Goal: Transaction & Acquisition: Purchase product/service

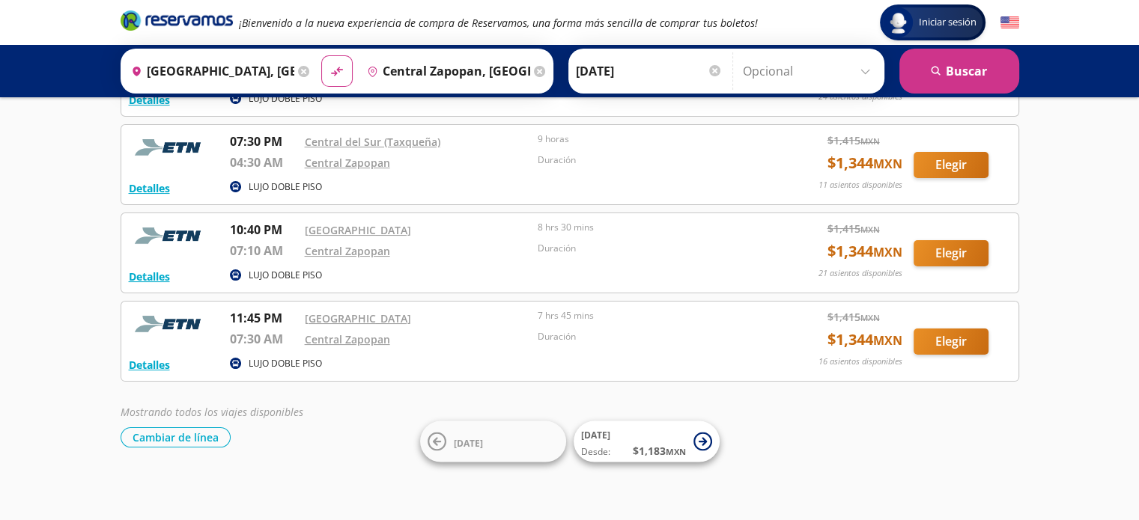
scroll to position [143, 0]
click at [945, 255] on button "Elegir" at bounding box center [950, 253] width 75 height 26
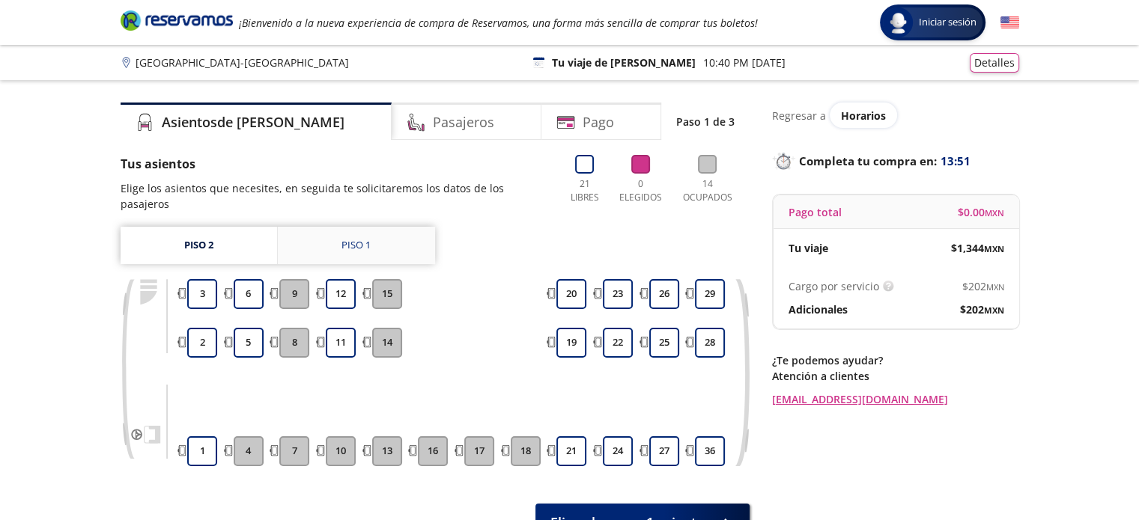
click at [352, 238] on div "Piso 1" at bounding box center [355, 245] width 29 height 15
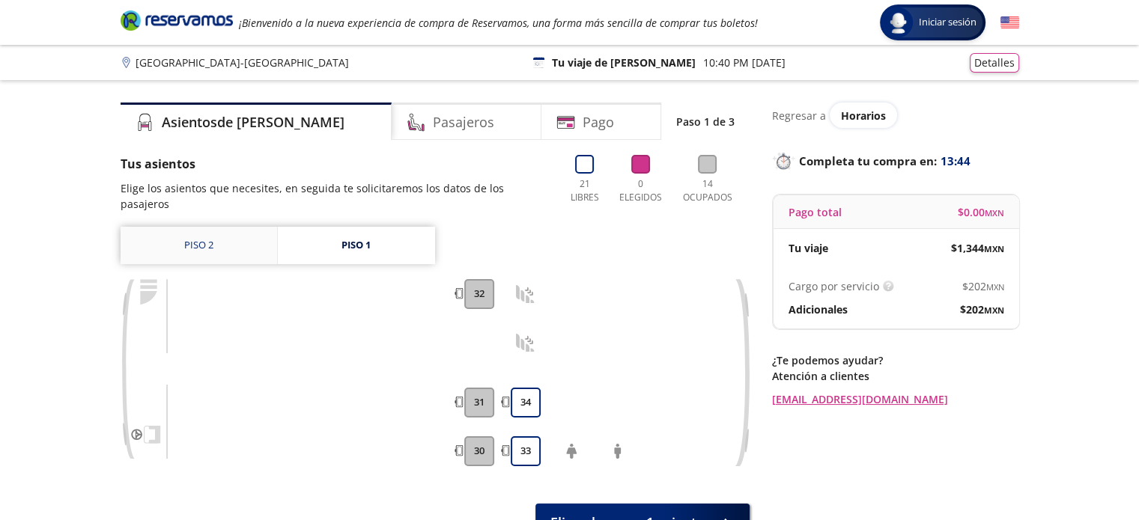
click at [204, 239] on link "Piso 2" at bounding box center [199, 245] width 156 height 37
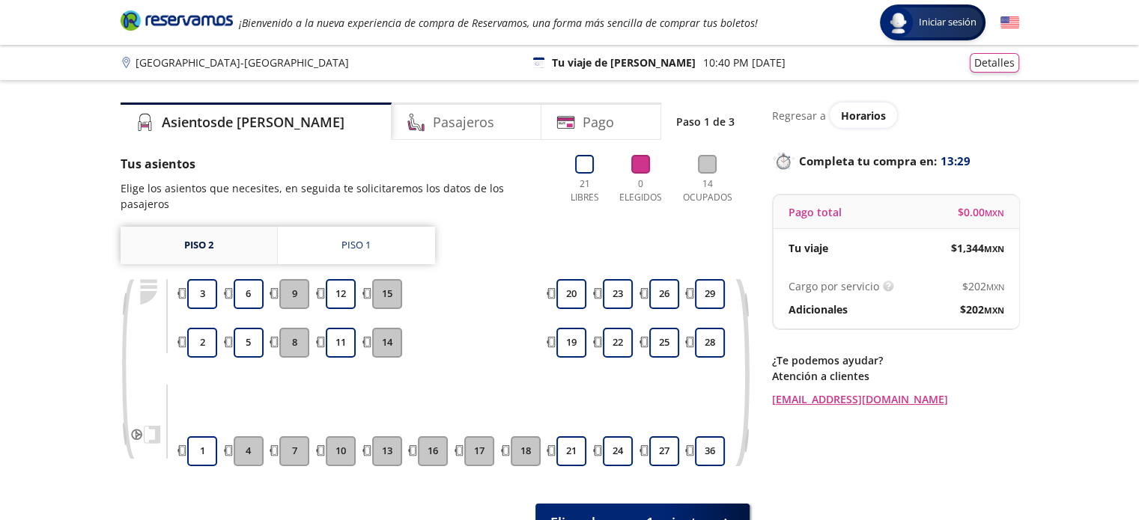
click at [204, 239] on link "Piso 2" at bounding box center [199, 245] width 156 height 37
click at [433, 121] on h4 "Pasajeros" at bounding box center [463, 122] width 61 height 20
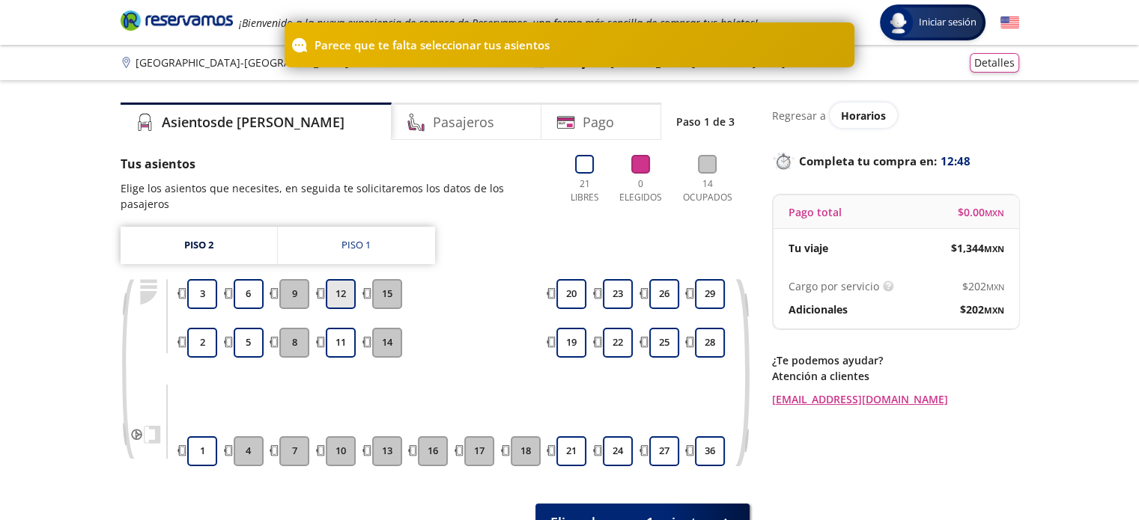
click at [346, 279] on button "12" at bounding box center [341, 294] width 30 height 30
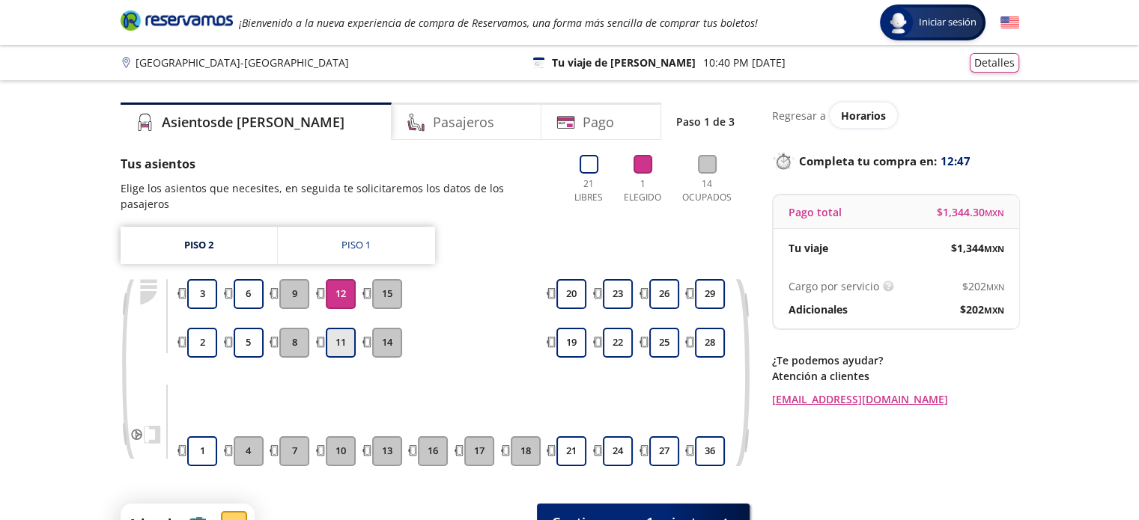
click at [338, 328] on button "11" at bounding box center [341, 343] width 30 height 30
click at [445, 131] on div "Pasajeros" at bounding box center [467, 121] width 150 height 37
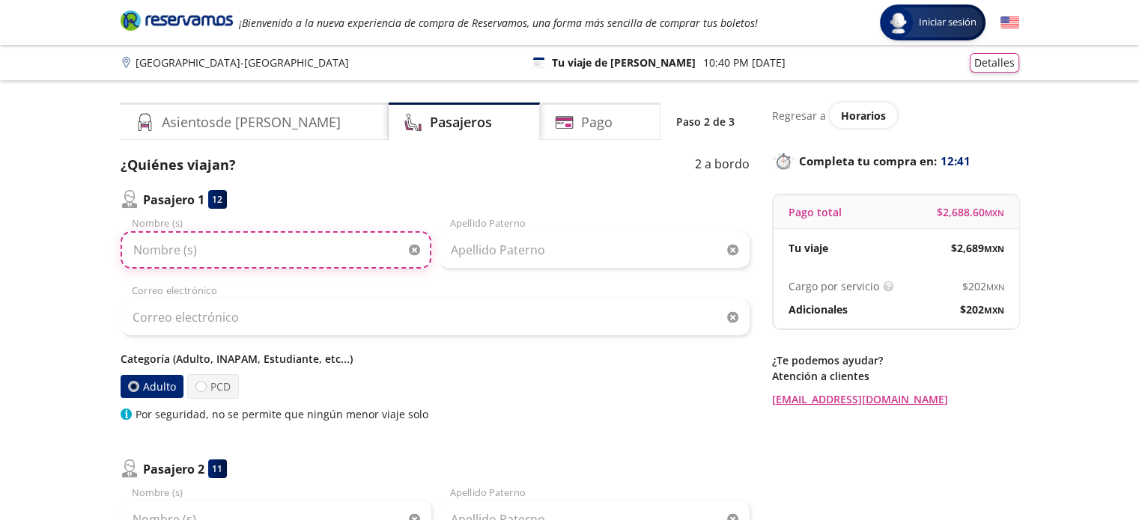
click at [328, 254] on input "Nombre (s)" at bounding box center [276, 249] width 311 height 37
type input "r"
type input "[PERSON_NAME]"
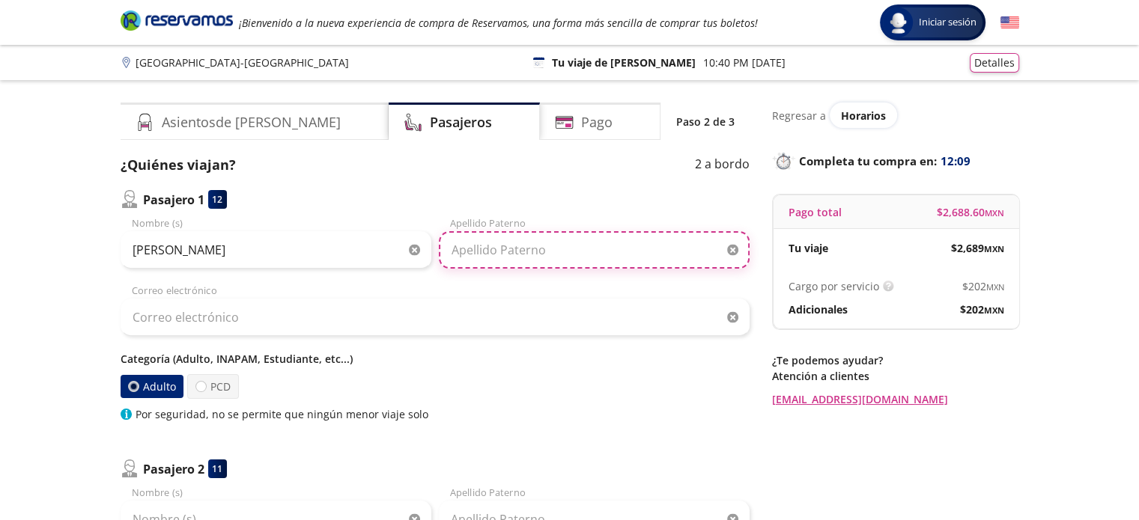
click at [552, 261] on input "Apellido Paterno" at bounding box center [594, 249] width 311 height 37
type input "[PERSON_NAME]"
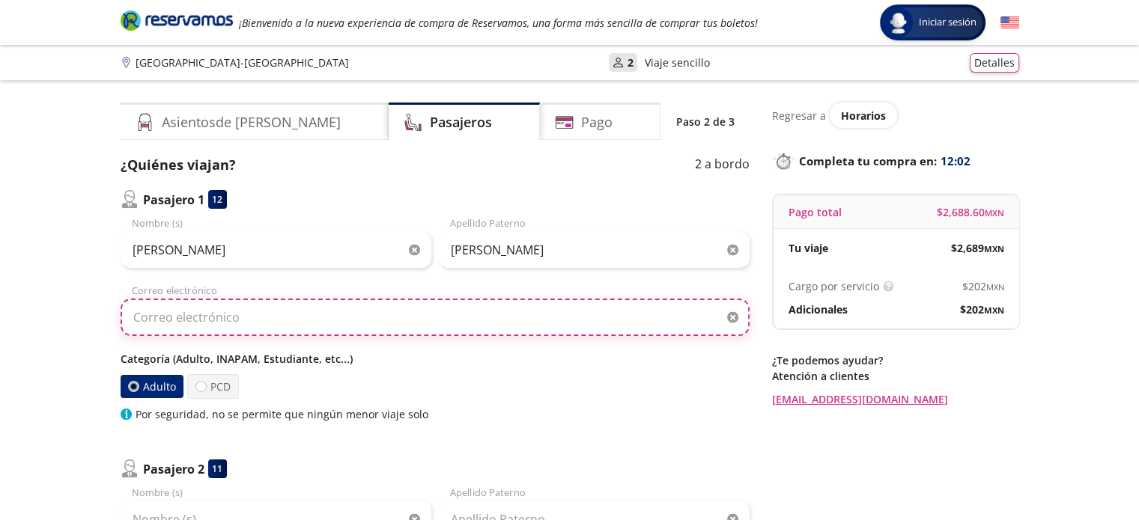
click at [374, 314] on input "Correo electrónico" at bounding box center [435, 317] width 629 height 37
type input "[EMAIL_ADDRESS][DOMAIN_NAME]"
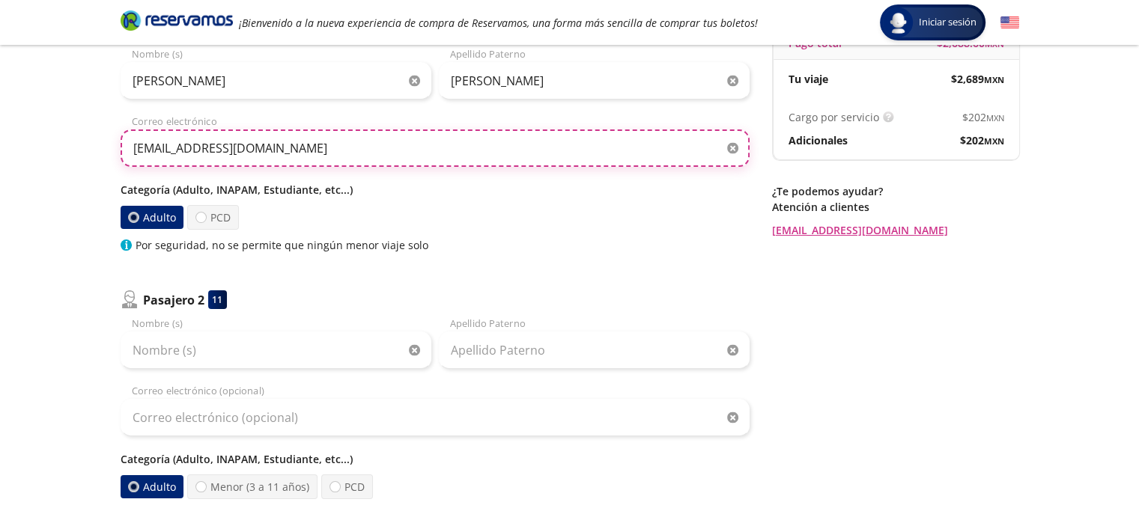
scroll to position [180, 0]
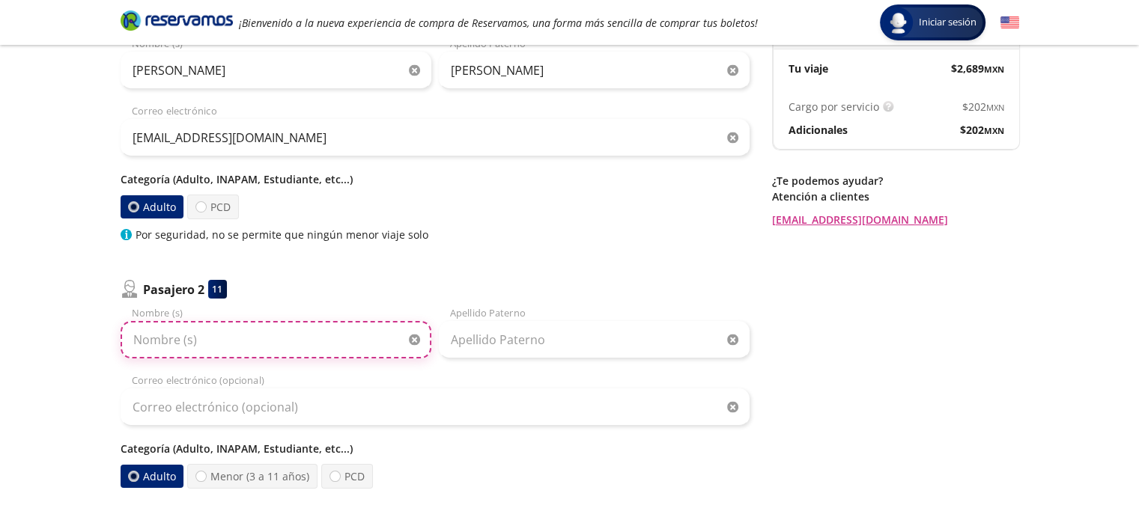
click at [216, 346] on input "Nombre (s)" at bounding box center [276, 339] width 311 height 37
type input "AMEYALLI"
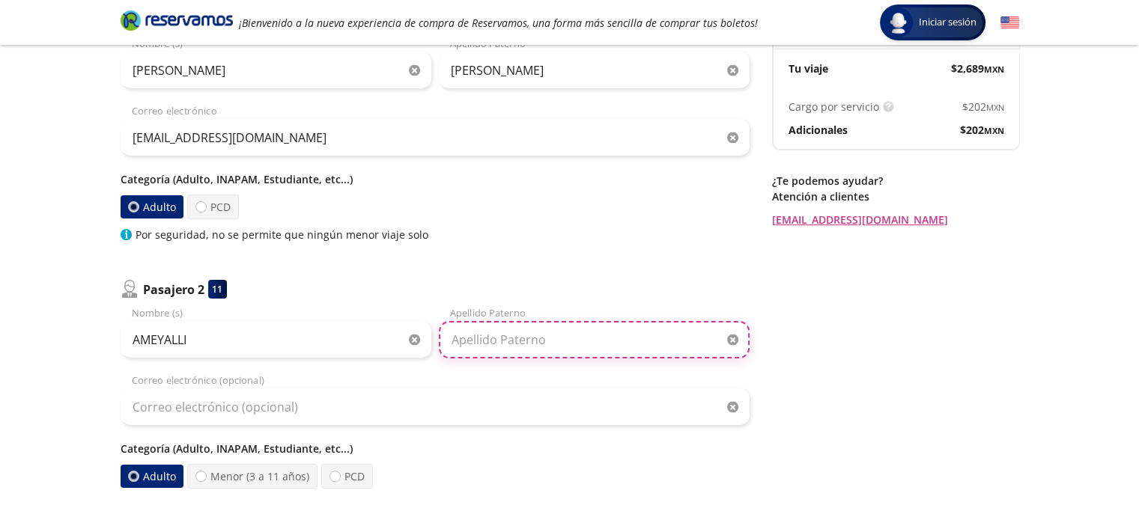
click at [471, 356] on input "Apellido Paterno" at bounding box center [594, 339] width 311 height 37
type input "[PERSON_NAME]"
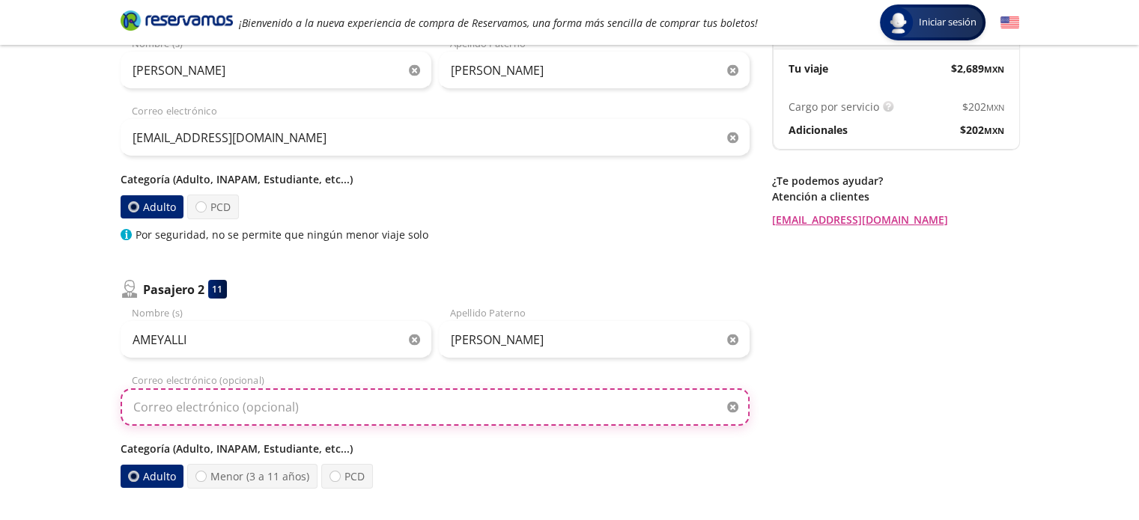
click at [439, 407] on input "Correo electrónico (opcional)" at bounding box center [435, 407] width 629 height 37
type input "[EMAIL_ADDRESS][DOMAIN_NAME]"
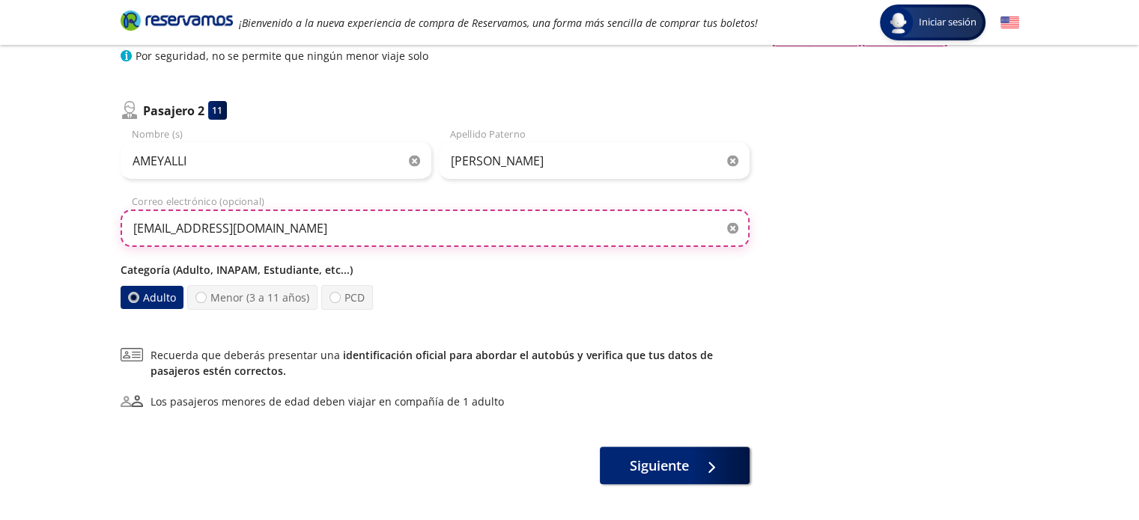
scroll to position [359, 0]
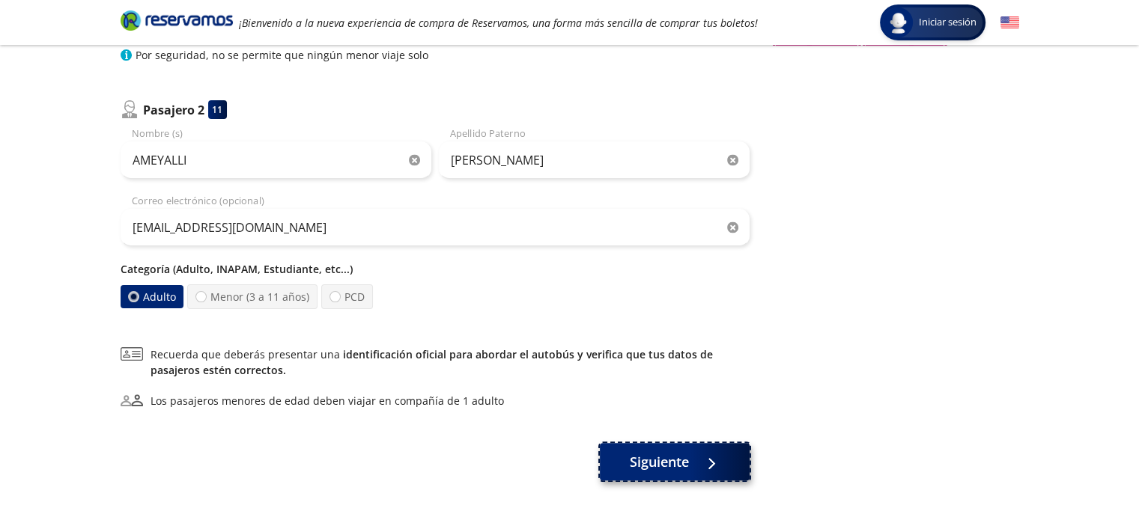
click at [687, 466] on span "Siguiente" at bounding box center [659, 462] width 59 height 20
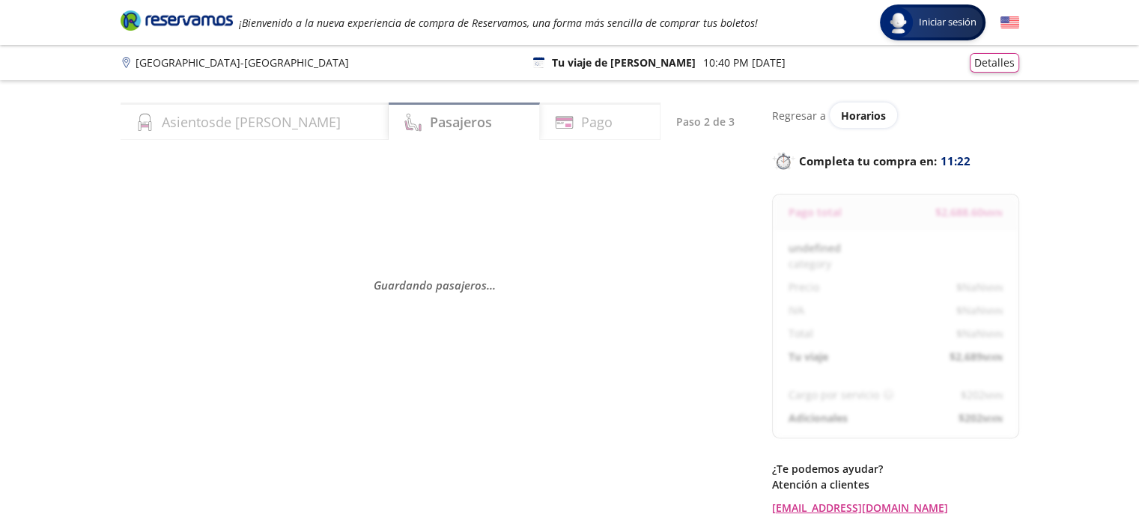
select select "MX"
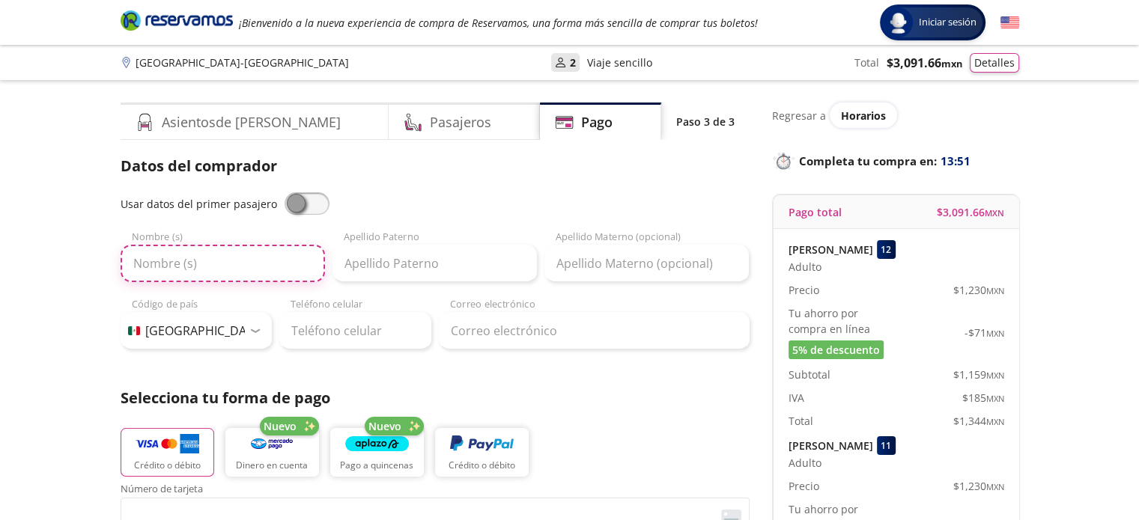
click at [234, 257] on input "Nombre (s)" at bounding box center [223, 263] width 204 height 37
type input "[PERSON_NAME]"
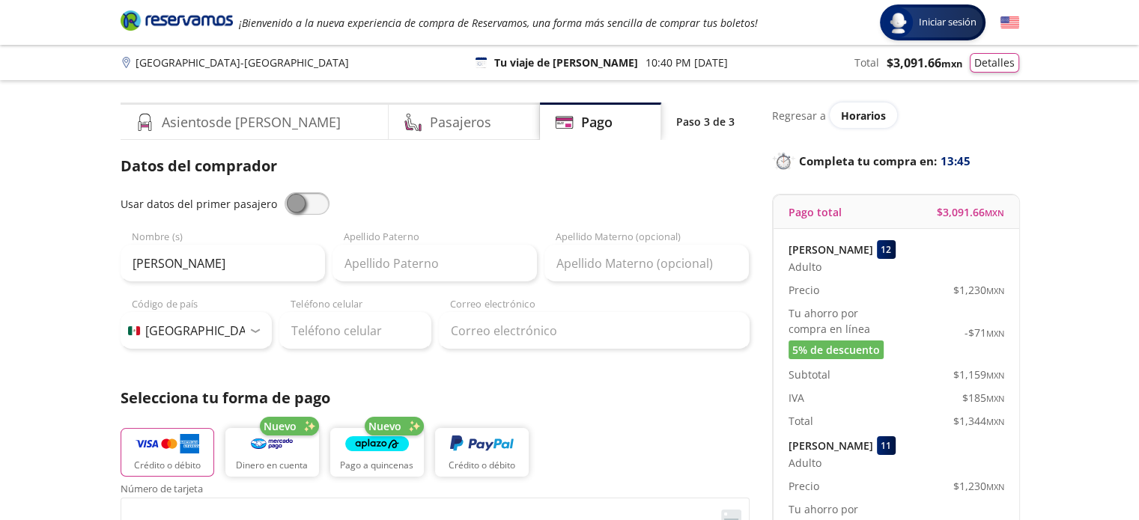
click at [473, 240] on div "Apellido Paterno" at bounding box center [434, 256] width 204 height 52
click at [464, 252] on input "Apellido Paterno" at bounding box center [434, 263] width 204 height 37
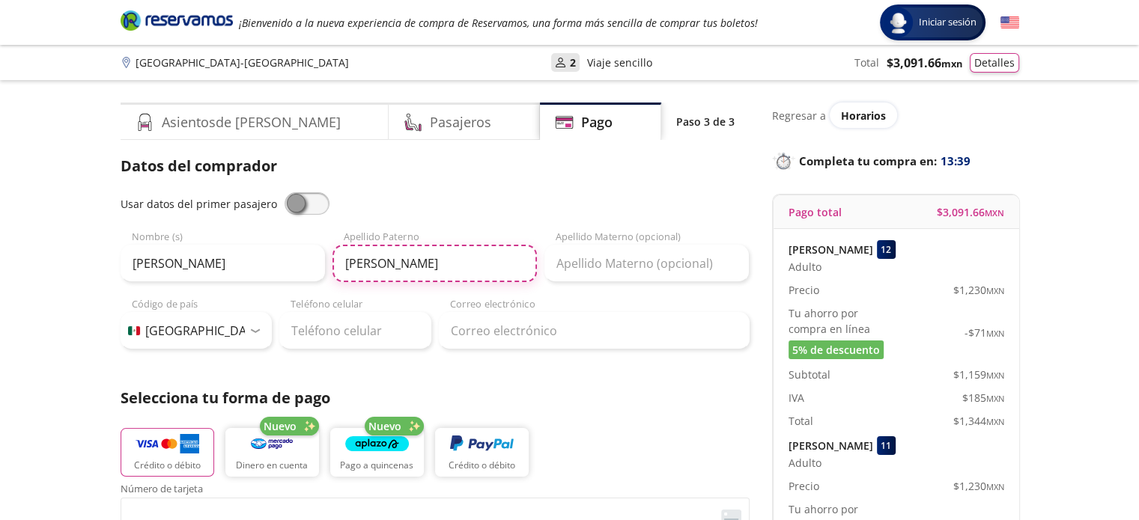
type input "[PERSON_NAME]"
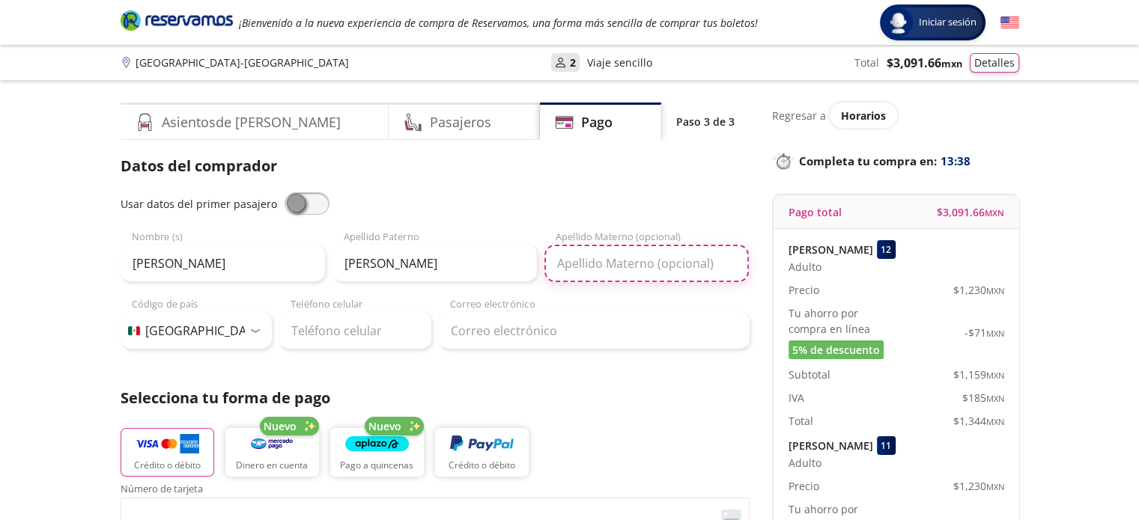
click at [575, 275] on input "Apellido Materno (opcional)" at bounding box center [646, 263] width 204 height 37
type input "[PERSON_NAME]"
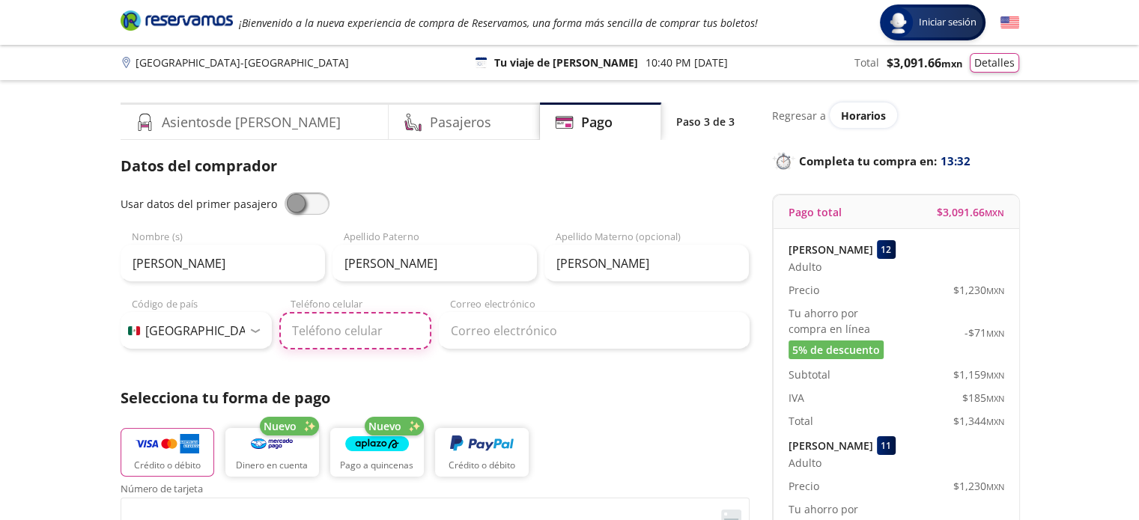
click at [350, 338] on input "Teléfono celular" at bounding box center [355, 330] width 152 height 37
type input "56 3037 6601"
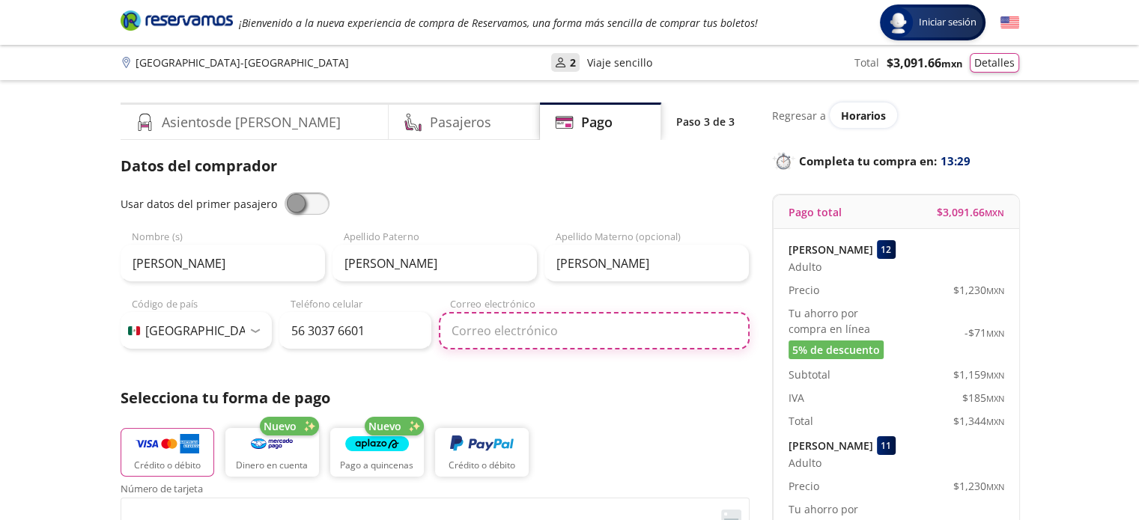
click at [511, 338] on input "Correo electrónico" at bounding box center [594, 330] width 311 height 37
type input "[EMAIL_ADDRESS][DOMAIN_NAME]"
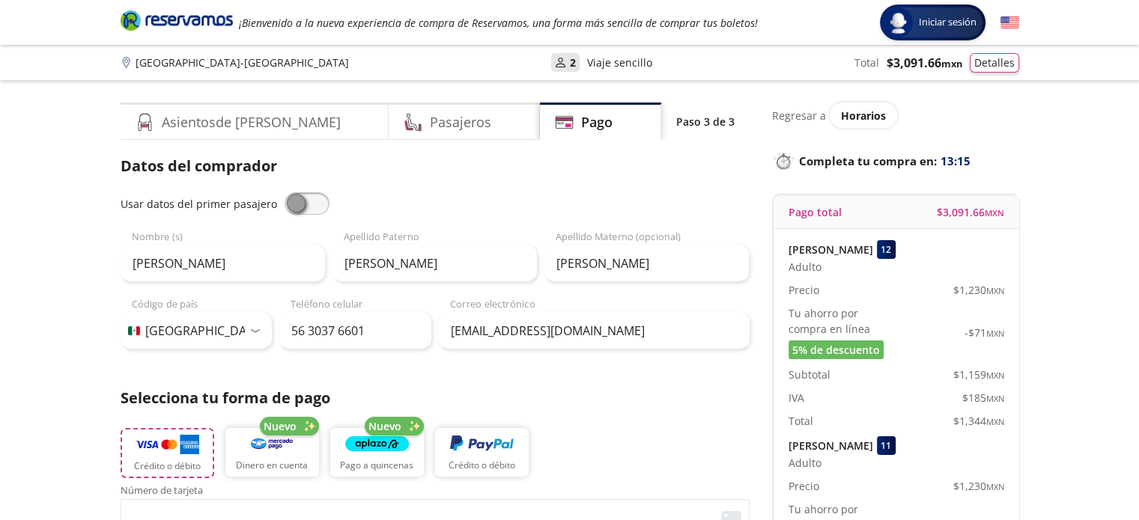
click at [172, 451] on img "button" at bounding box center [168, 444] width 64 height 22
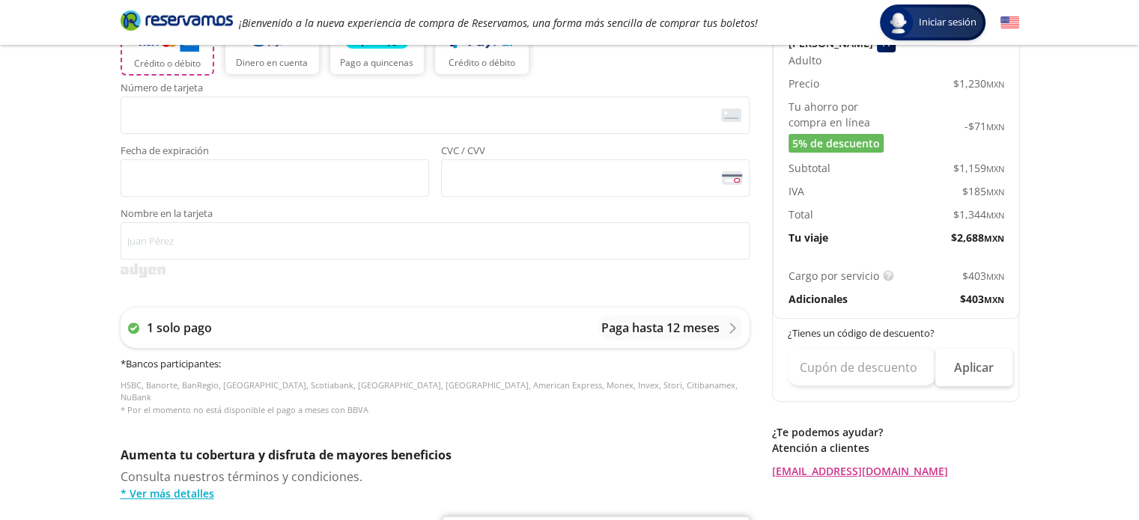
scroll to position [455, 0]
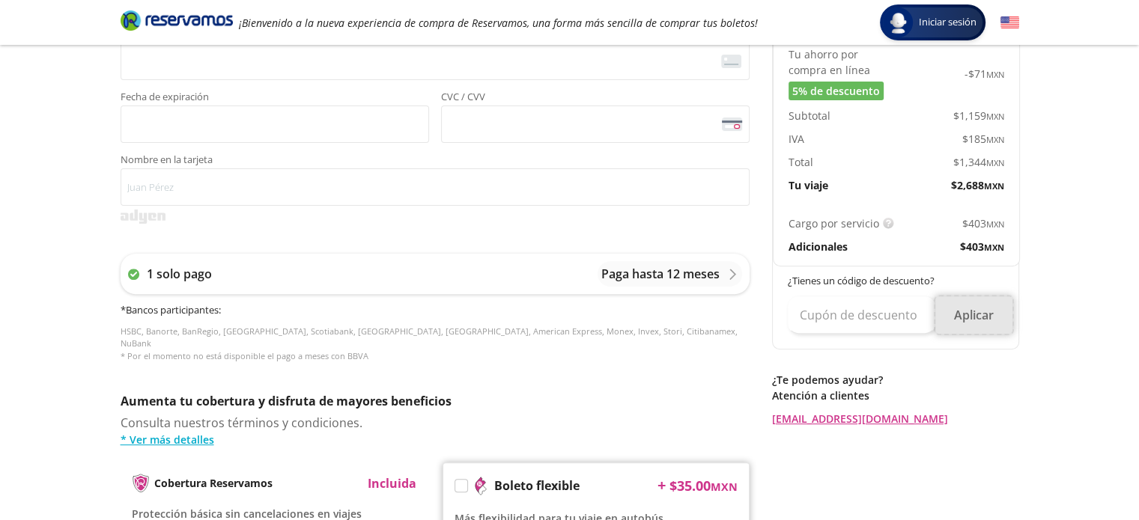
click at [976, 314] on button "Aplicar" at bounding box center [973, 314] width 77 height 37
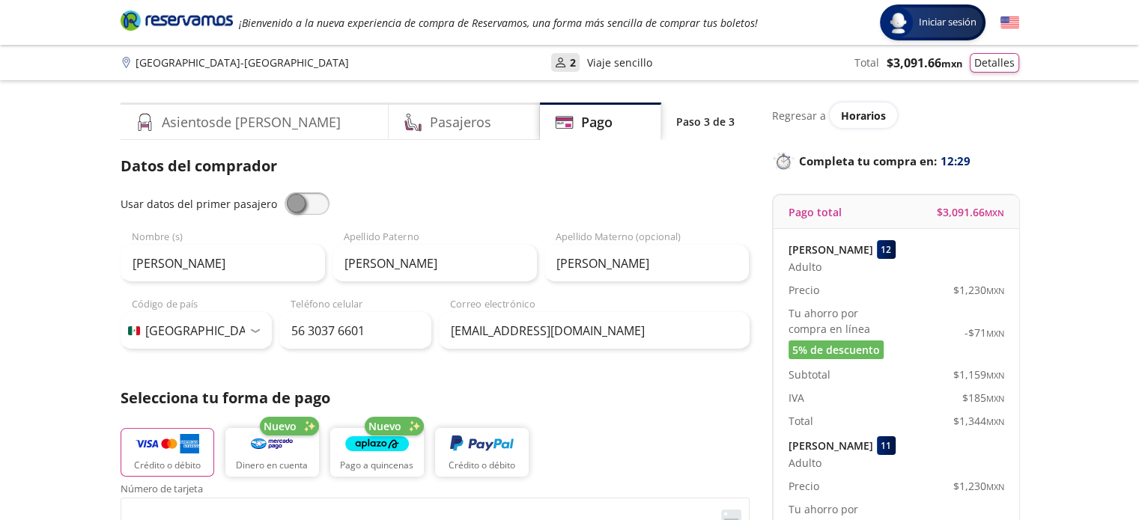
scroll to position [0, 0]
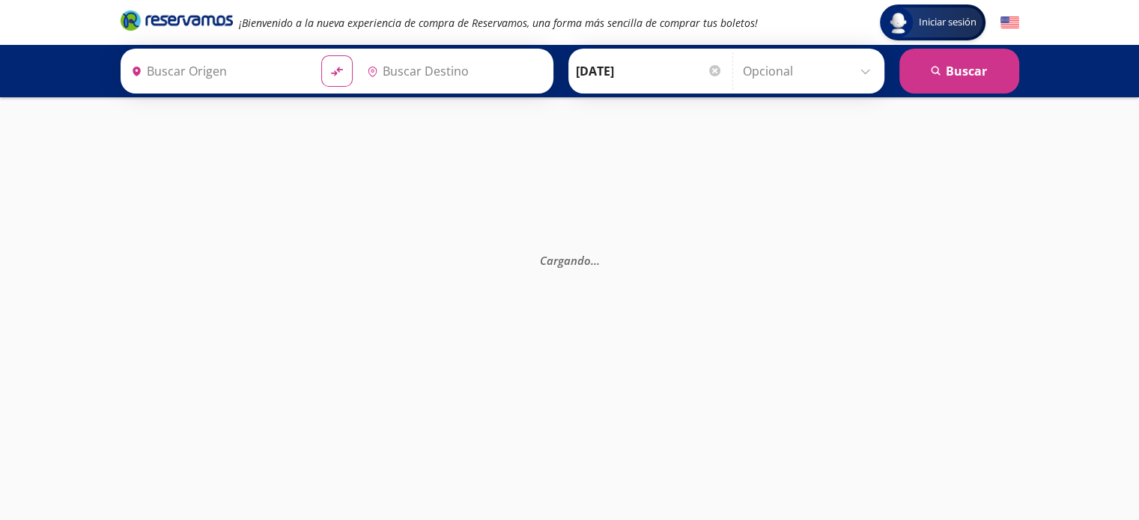
type input "[GEOGRAPHIC_DATA], [GEOGRAPHIC_DATA]"
type input "Central Zapopan, [GEOGRAPHIC_DATA]"
